Goal: Communication & Community: Answer question/provide support

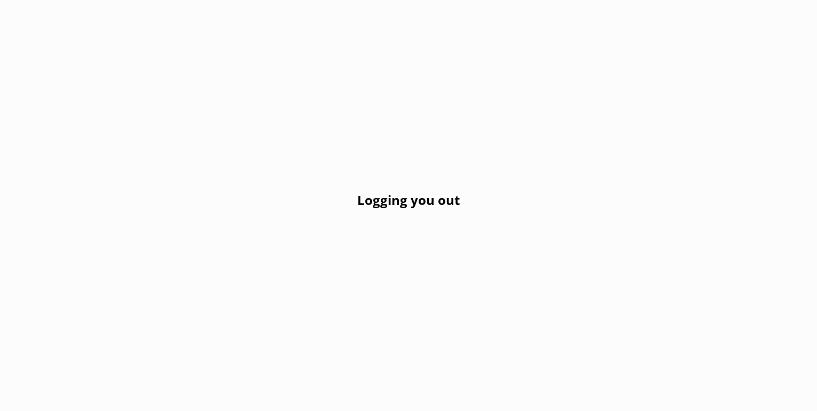
click at [331, 133] on div "Logging you out" at bounding box center [408, 205] width 817 height 411
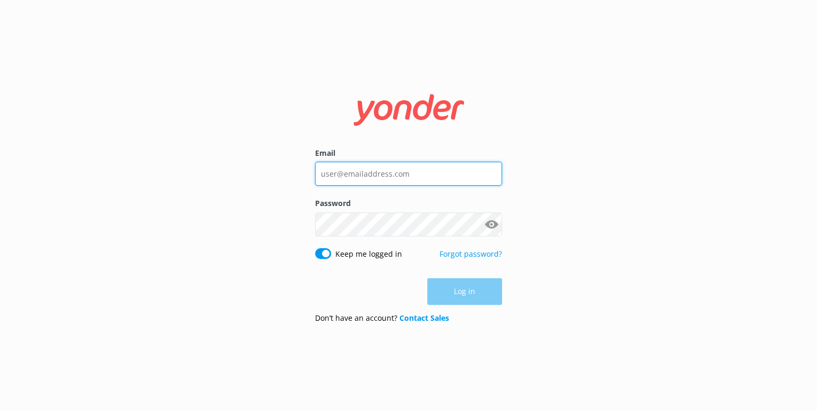
type input "[EMAIL_ADDRESS][DOMAIN_NAME]"
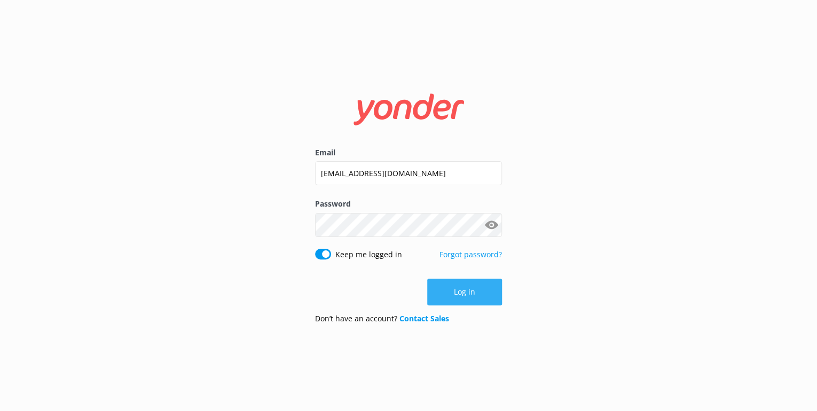
click at [448, 286] on div "Log in" at bounding box center [408, 292] width 187 height 27
click at [464, 293] on button "Log in" at bounding box center [464, 292] width 75 height 27
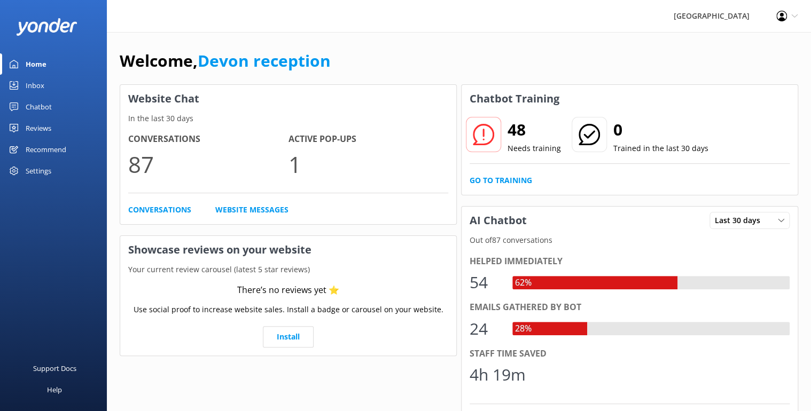
click at [28, 82] on div "Inbox" at bounding box center [35, 85] width 19 height 21
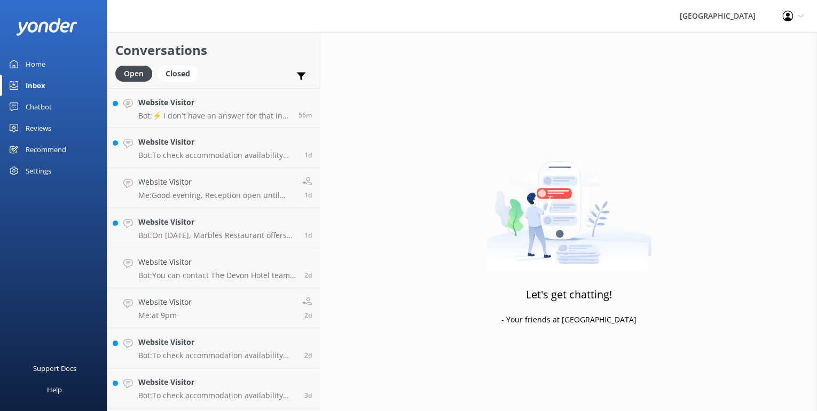
click at [45, 82] on div "Inbox" at bounding box center [36, 85] width 20 height 21
click at [30, 82] on div "Inbox" at bounding box center [36, 85] width 20 height 21
click at [32, 85] on div "Inbox" at bounding box center [36, 85] width 20 height 21
click at [179, 110] on div "Website Visitor Bot: ⚡ I don't have an answer for that in my knowledge base. Pl…" at bounding box center [214, 108] width 152 height 23
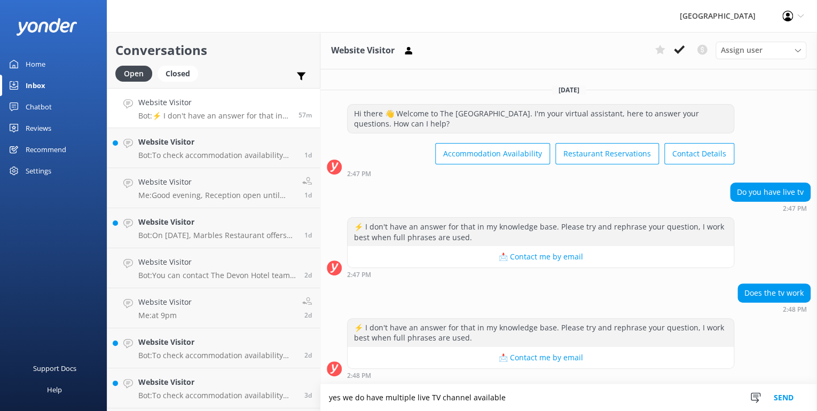
type textarea "yes we do have multiple live TV channel available"
click at [783, 397] on button "Send" at bounding box center [784, 398] width 40 height 27
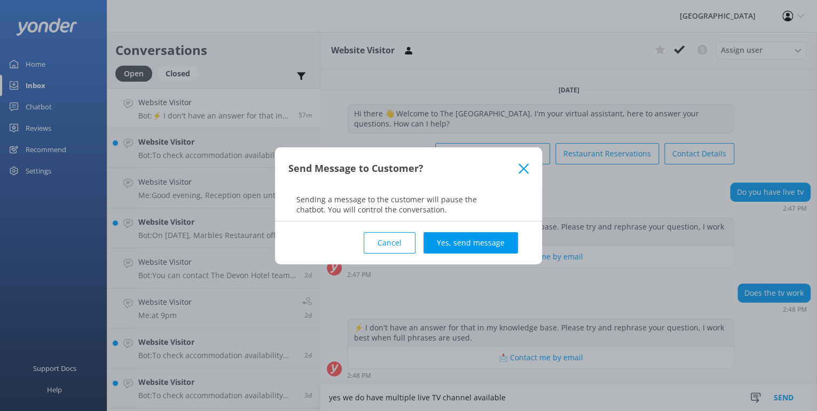
click at [467, 242] on button "Yes, send message" at bounding box center [471, 242] width 95 height 21
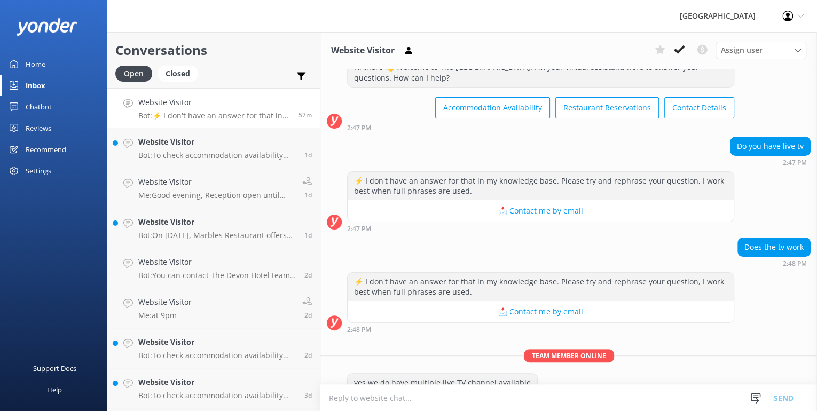
scroll to position [61, 0]
